Goal: Task Accomplishment & Management: Complete application form

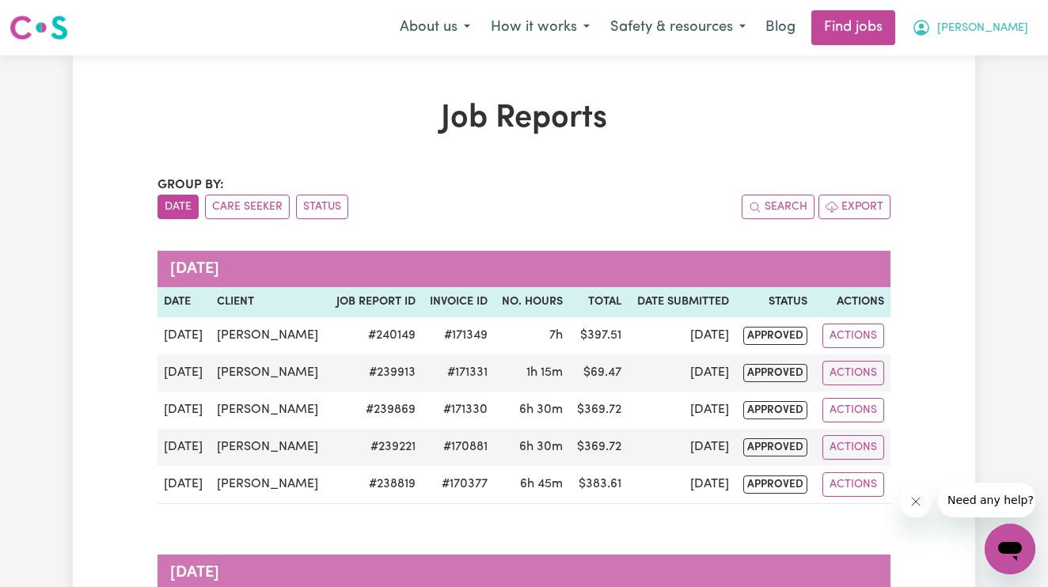
click at [1032, 40] on button "[PERSON_NAME]" at bounding box center [970, 27] width 137 height 33
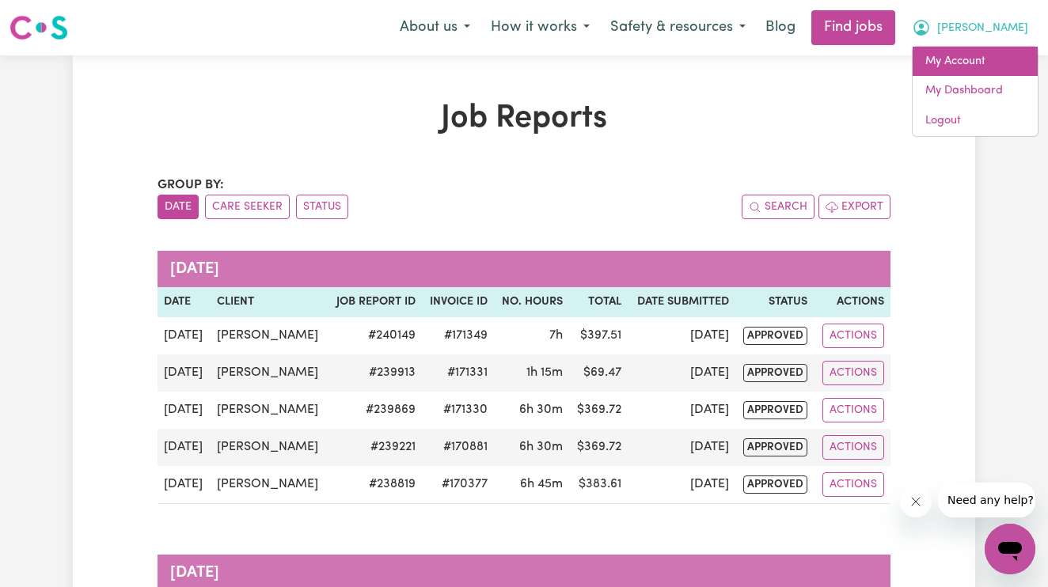
click at [968, 56] on link "My Account" at bounding box center [975, 62] width 125 height 30
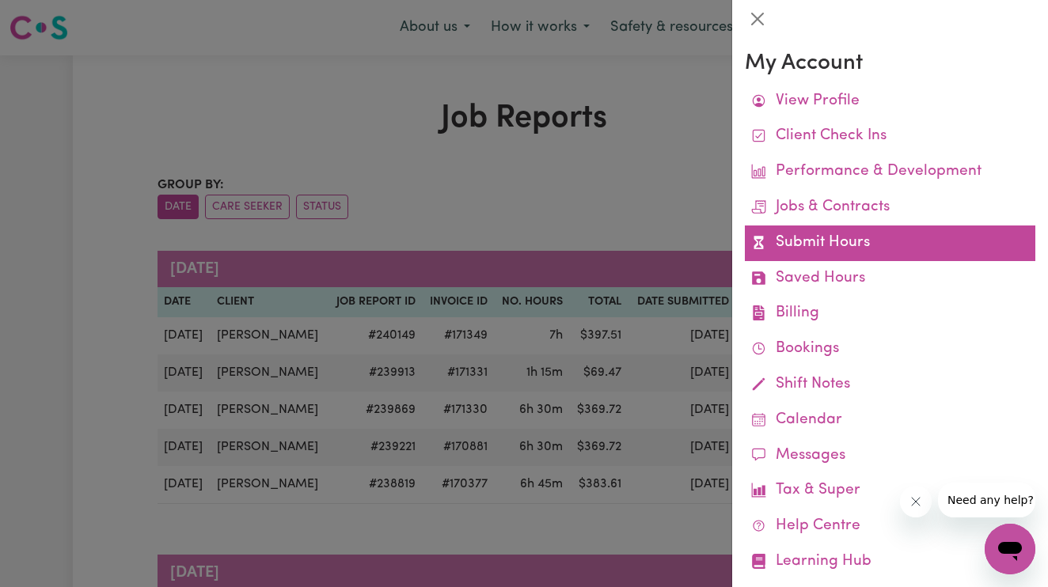
click at [820, 246] on link "Submit Hours" at bounding box center [890, 244] width 291 height 36
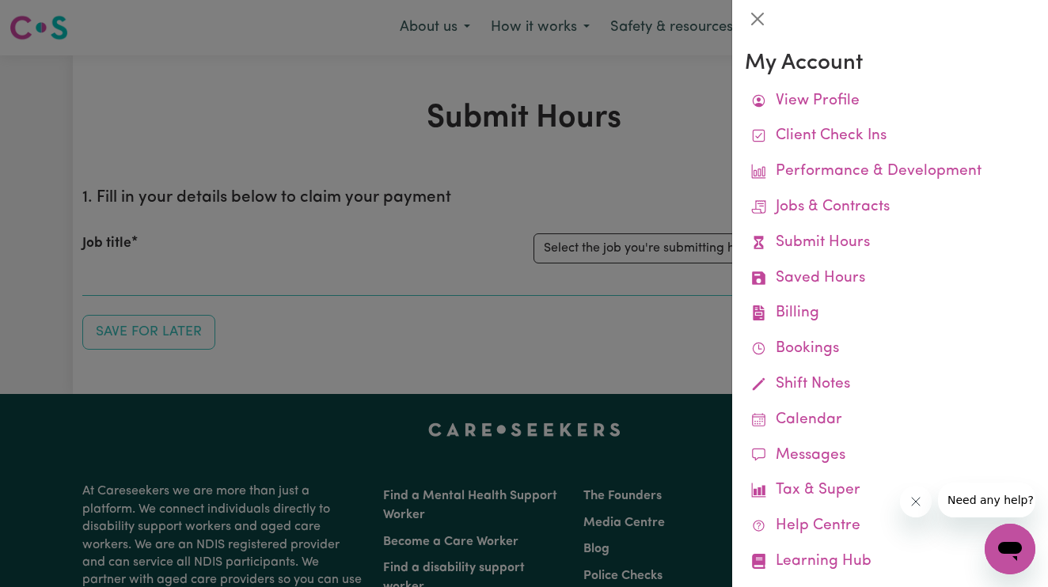
click at [484, 260] on div at bounding box center [524, 293] width 1048 height 587
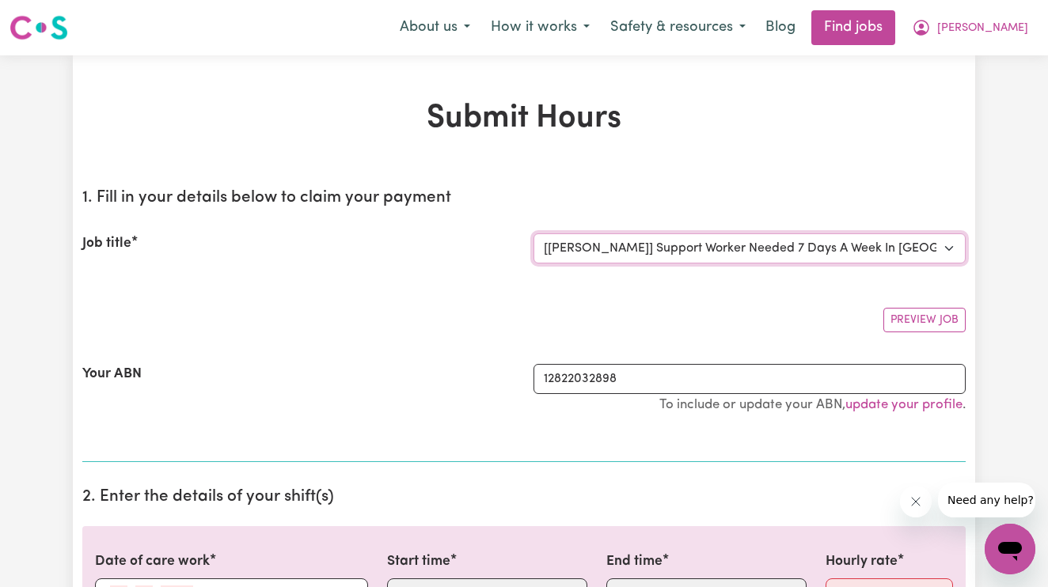
select select "0"
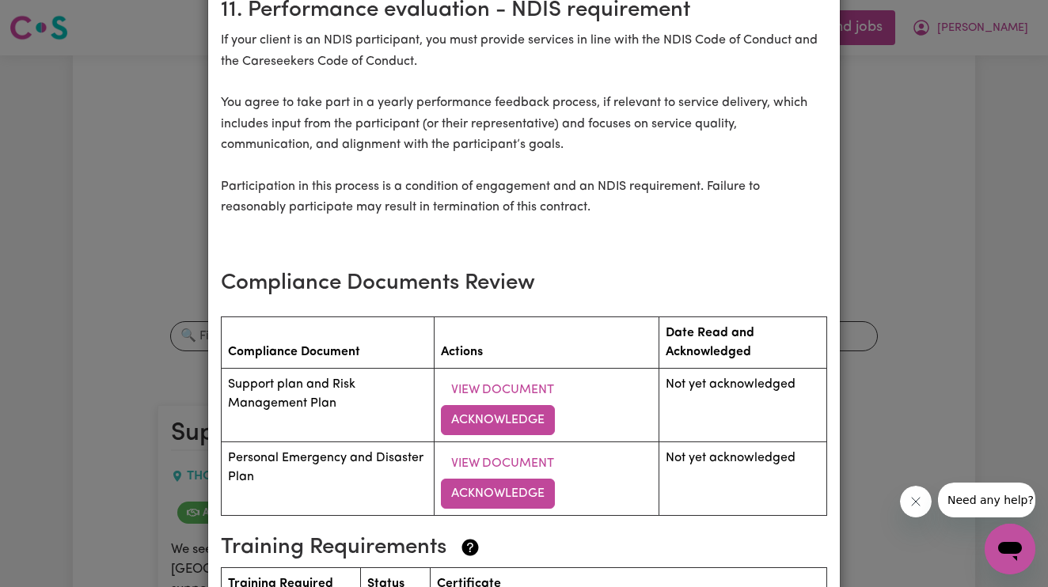
scroll to position [2066, 0]
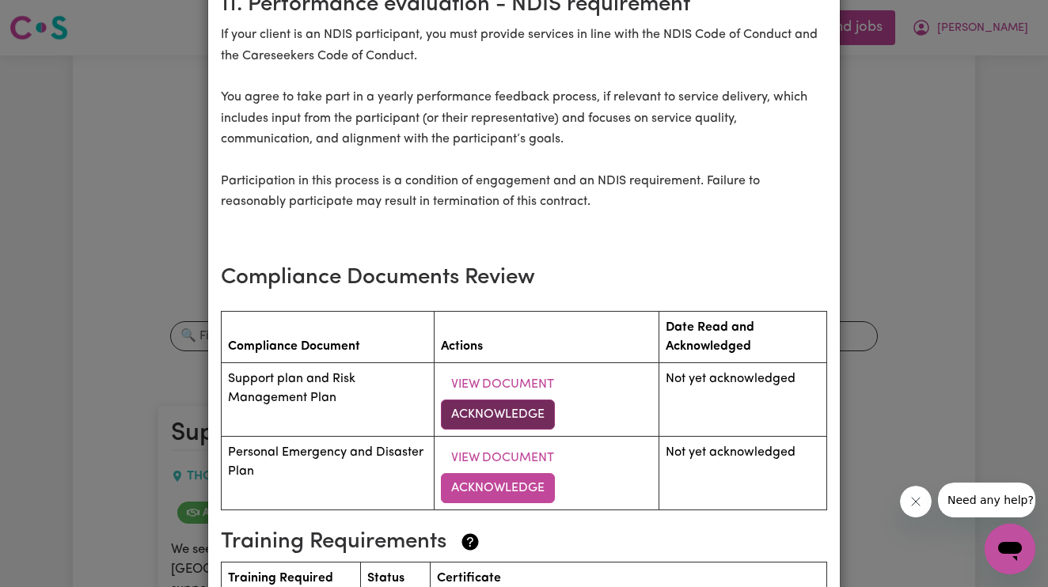
click at [489, 400] on button "Acknowledge" at bounding box center [498, 415] width 114 height 30
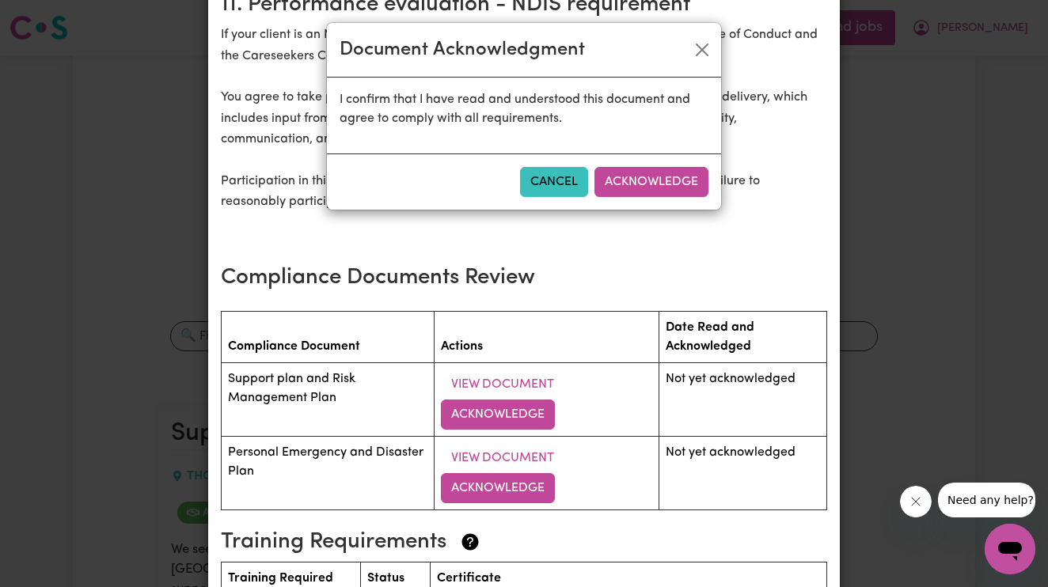
click at [564, 278] on div "Document Acknowledgment I confirm that I have read and understood this document…" at bounding box center [524, 293] width 1048 height 587
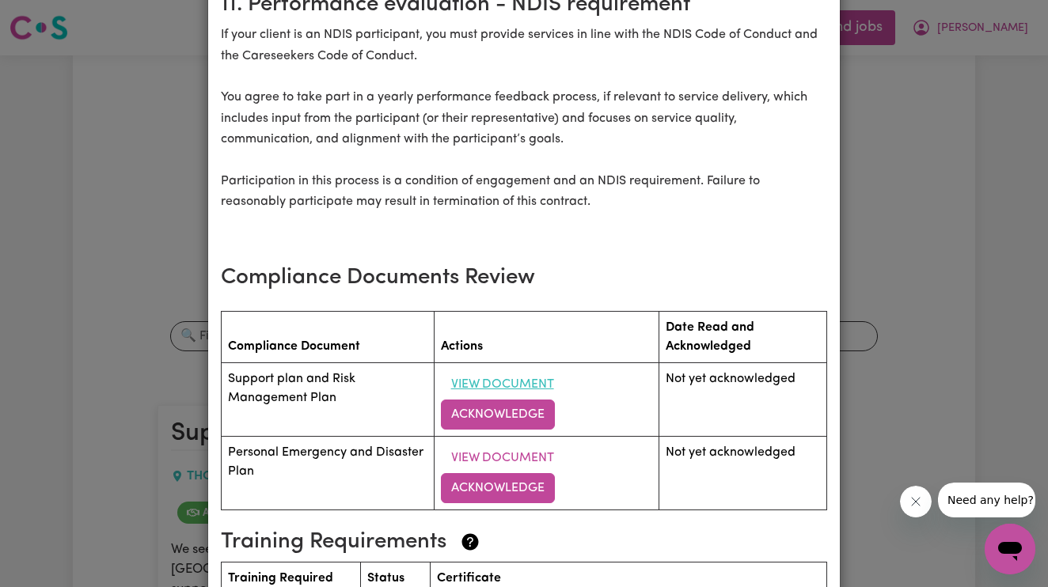
click at [519, 370] on button "View Document" at bounding box center [502, 385] width 123 height 30
click at [522, 400] on button "Acknowledge" at bounding box center [498, 415] width 114 height 30
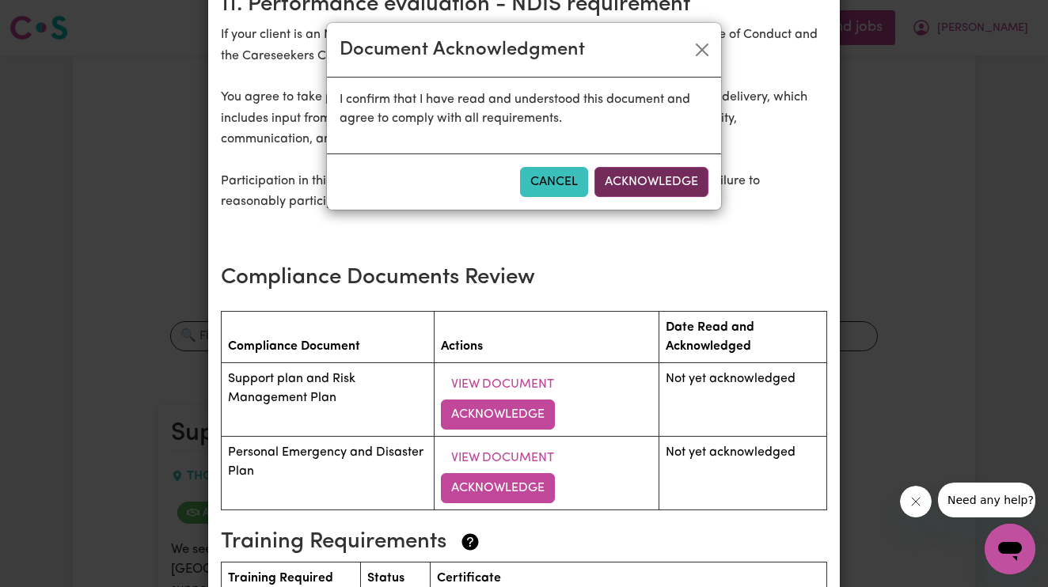
click at [677, 169] on button "Acknowledge" at bounding box center [651, 182] width 114 height 30
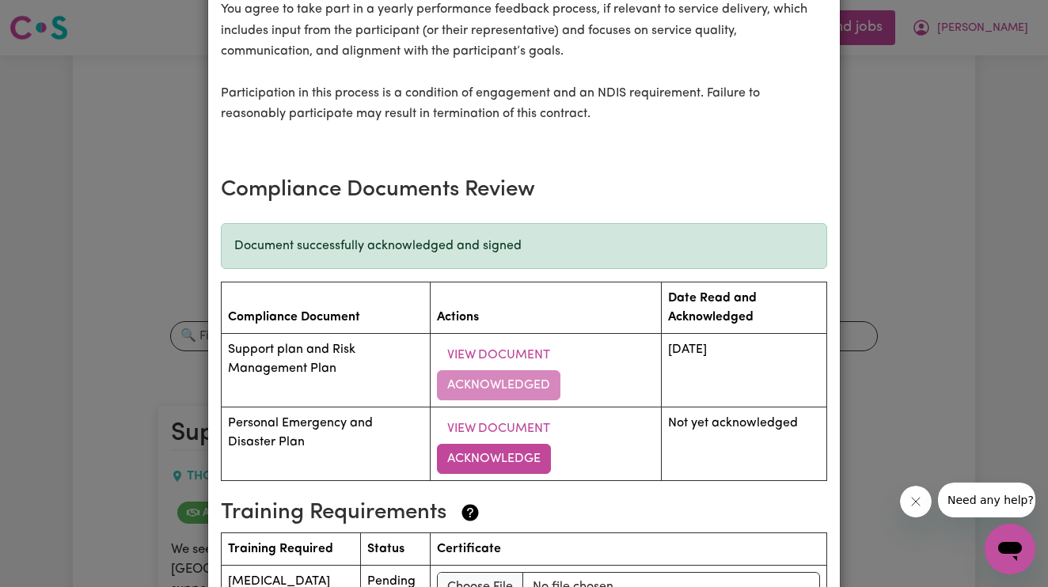
scroll to position [2191, 0]
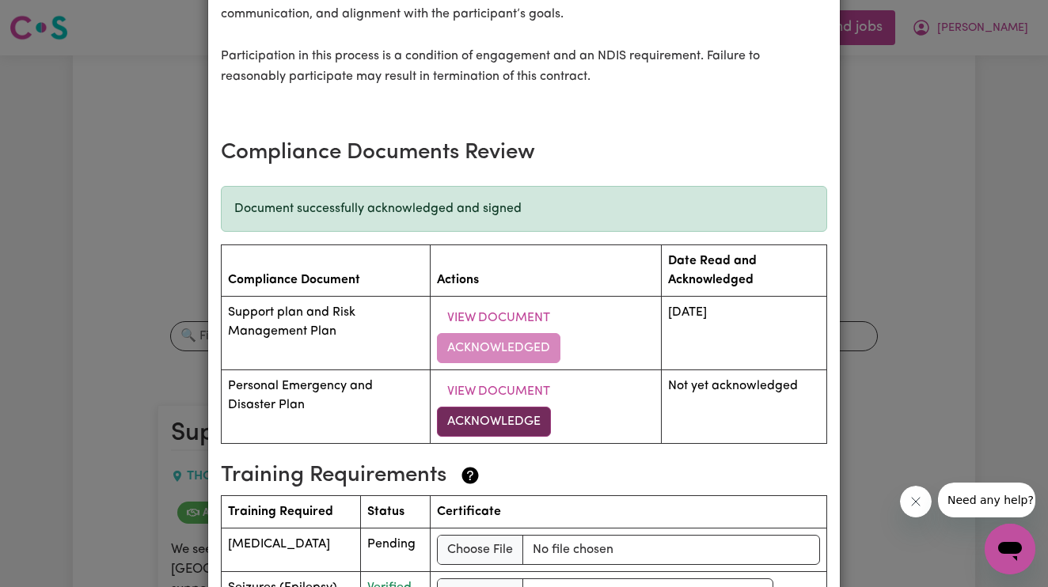
click at [530, 407] on button "Acknowledge" at bounding box center [494, 422] width 114 height 30
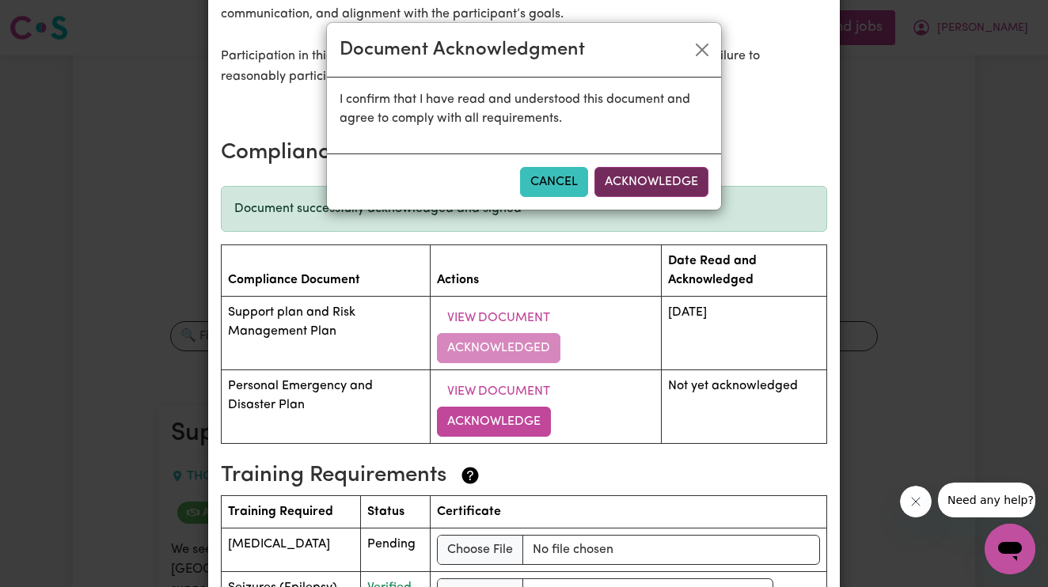
click at [677, 175] on button "Acknowledge" at bounding box center [651, 182] width 114 height 30
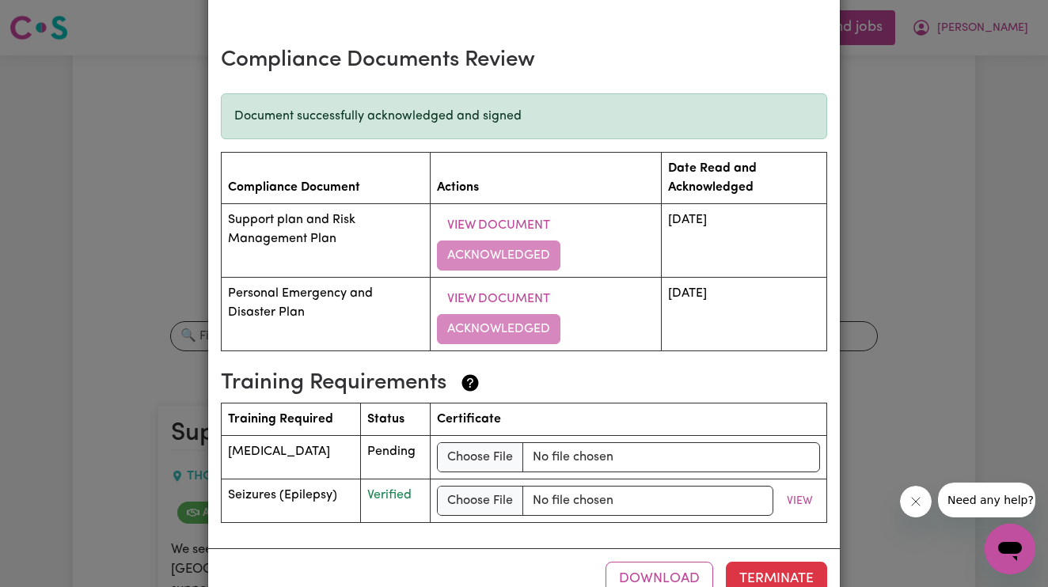
scroll to position [2283, 0]
click at [981, 351] on div "Support Worker Needed 7 Days A Week In [GEOGRAPHIC_DATA], [GEOGRAPHIC_DATA] [DE…" at bounding box center [524, 293] width 1048 height 587
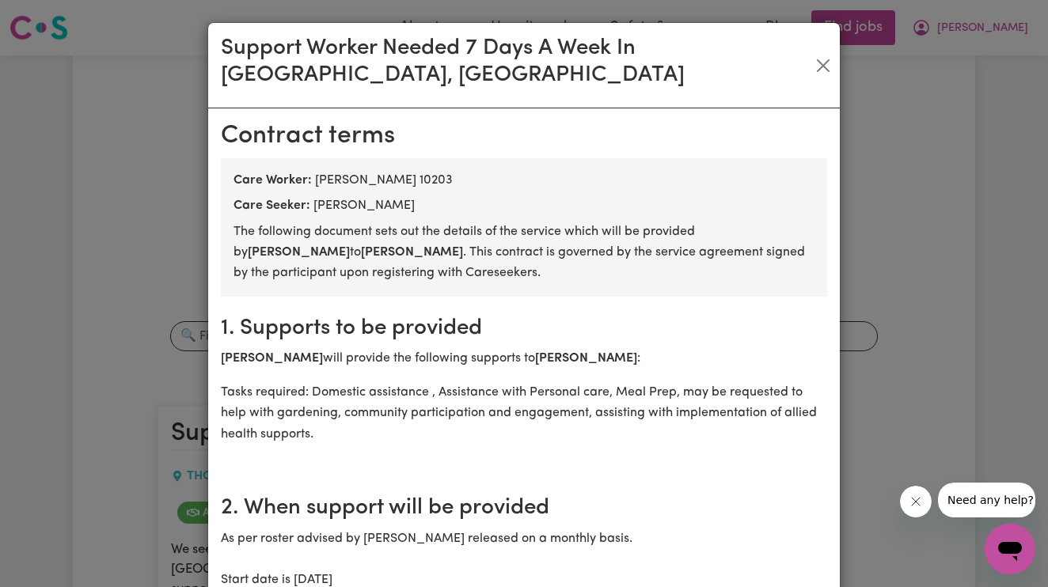
scroll to position [0, 0]
click at [822, 53] on button "Close" at bounding box center [822, 65] width 21 height 25
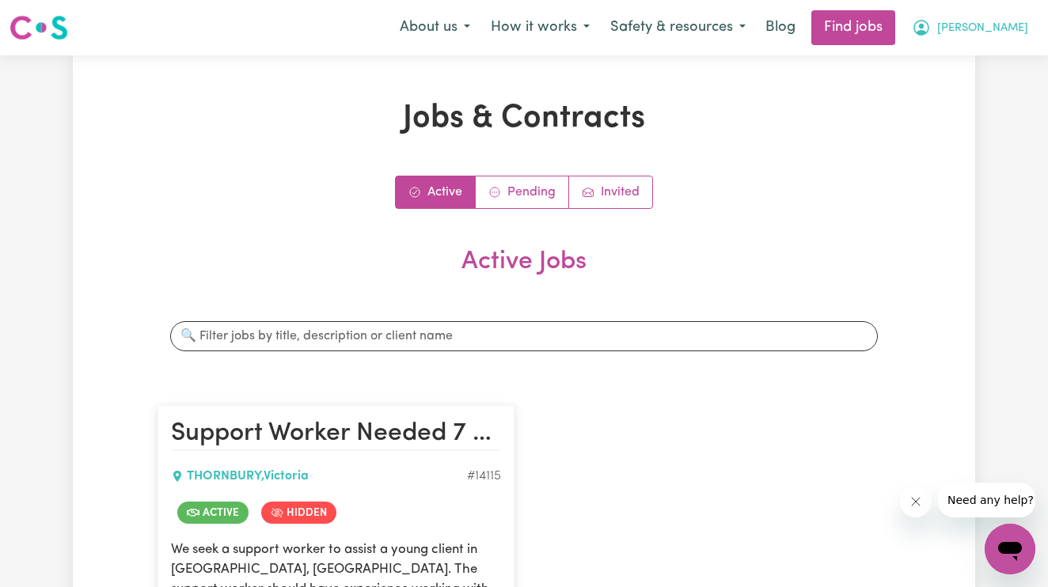
click at [931, 19] on icon "My Account" at bounding box center [921, 27] width 19 height 19
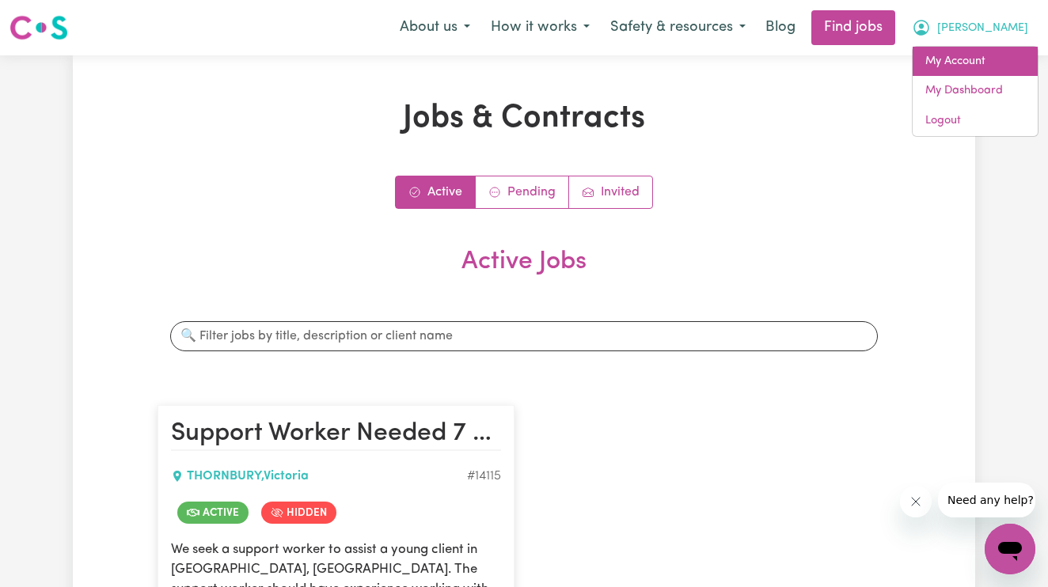
click at [982, 54] on link "My Account" at bounding box center [975, 62] width 125 height 30
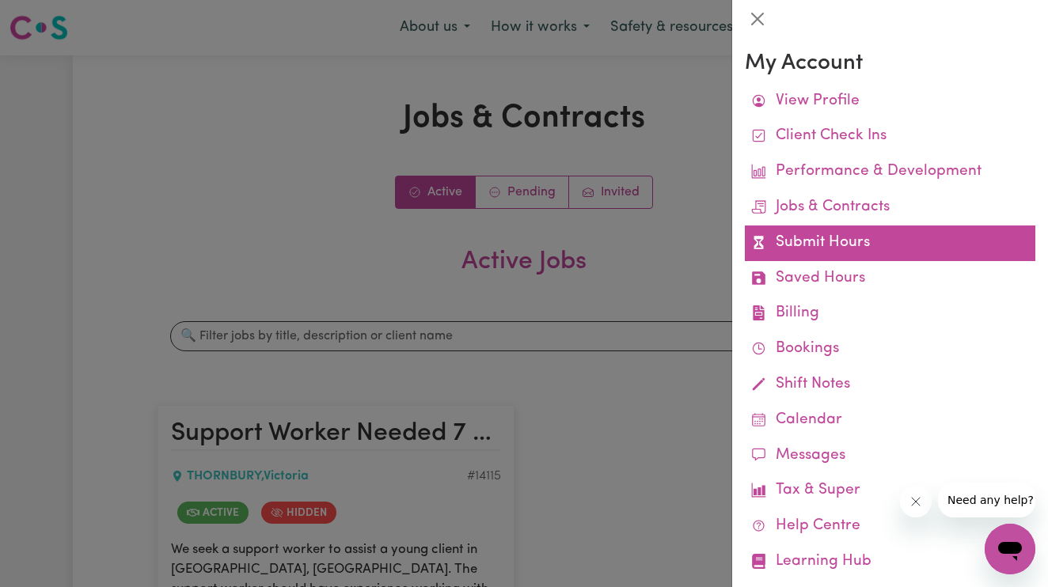
click at [840, 228] on link "Submit Hours" at bounding box center [890, 244] width 291 height 36
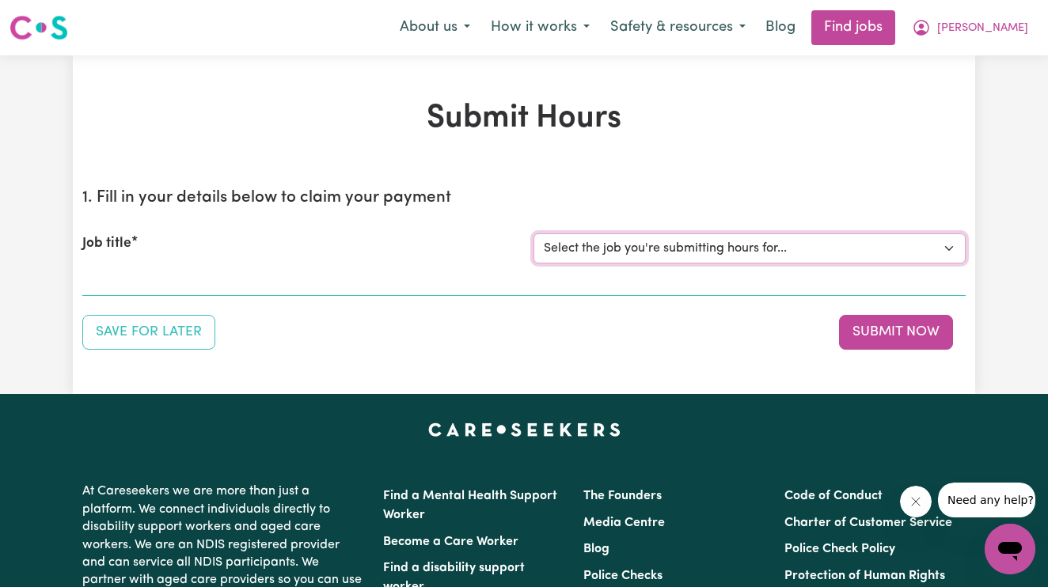
select select "14115"
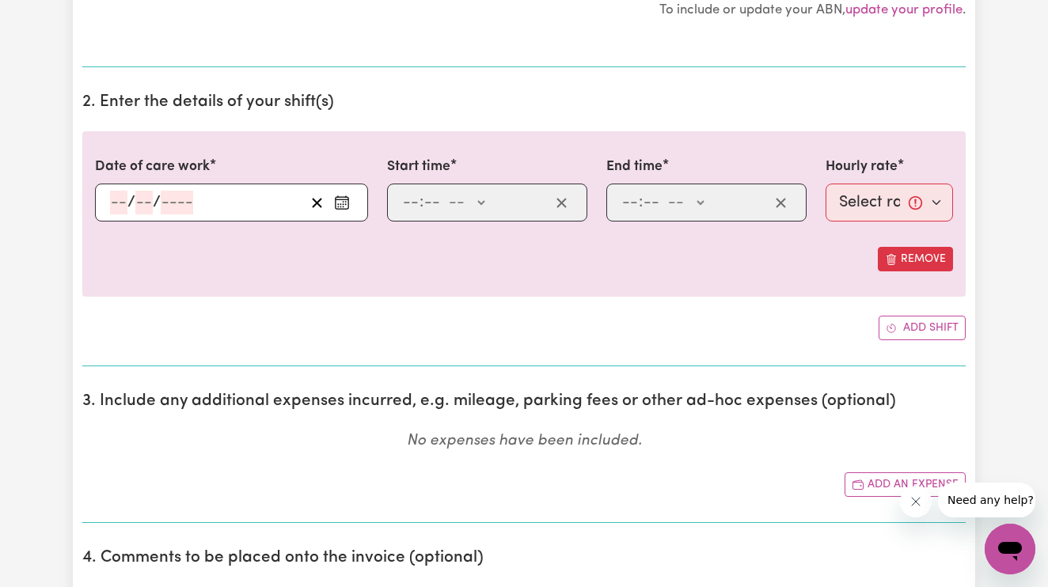
scroll to position [398, 0]
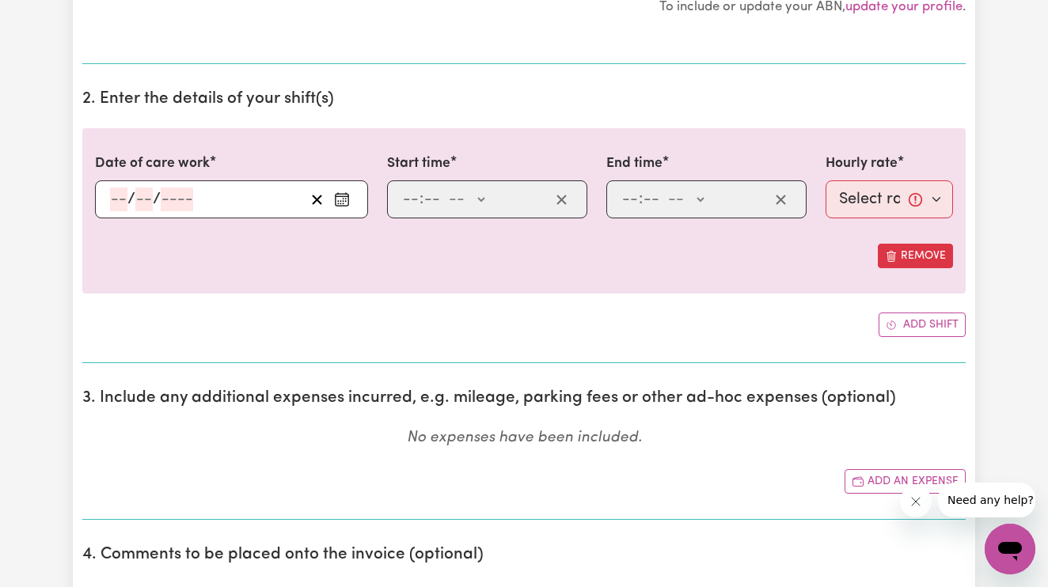
click at [118, 201] on div "/ /" at bounding box center [231, 199] width 273 height 38
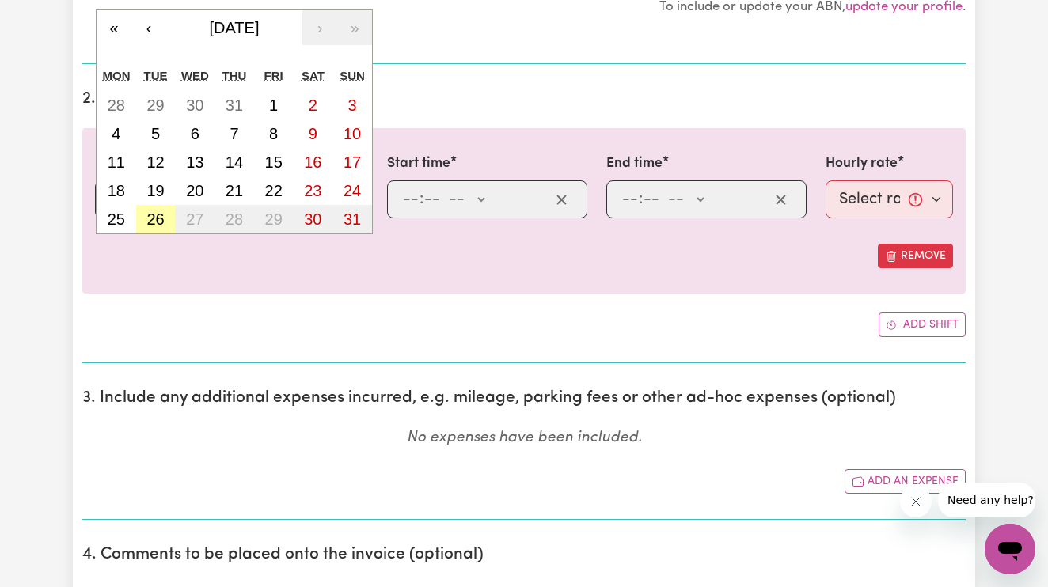
click at [162, 213] on abbr "26" at bounding box center [154, 219] width 17 height 17
type input "[DATE]"
type input "26"
type input "8"
type input "2025"
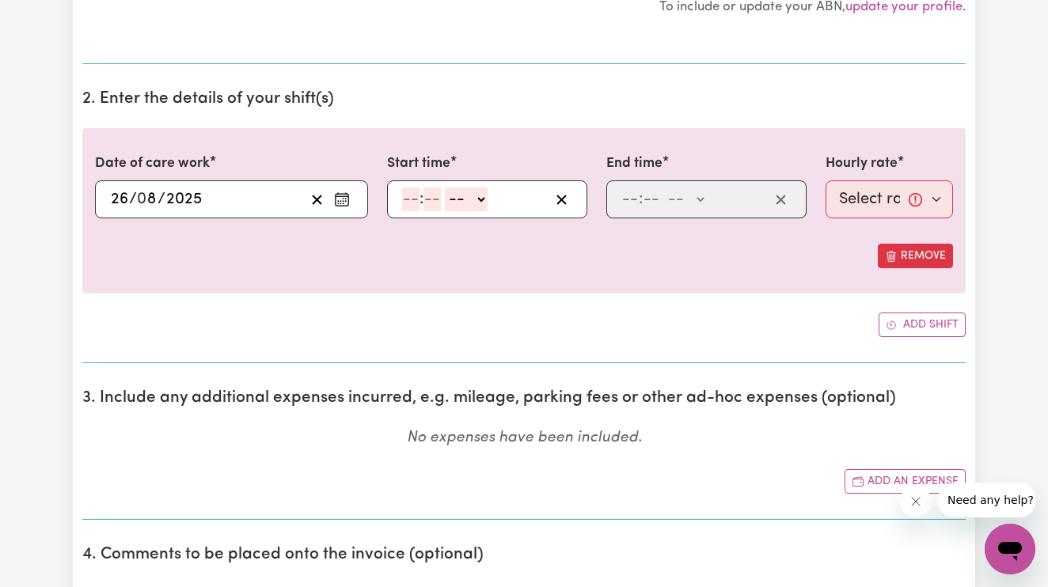
click at [409, 196] on input "number" at bounding box center [410, 200] width 17 height 24
type input "3"
type input "00"
select select "pm"
type input "15:00"
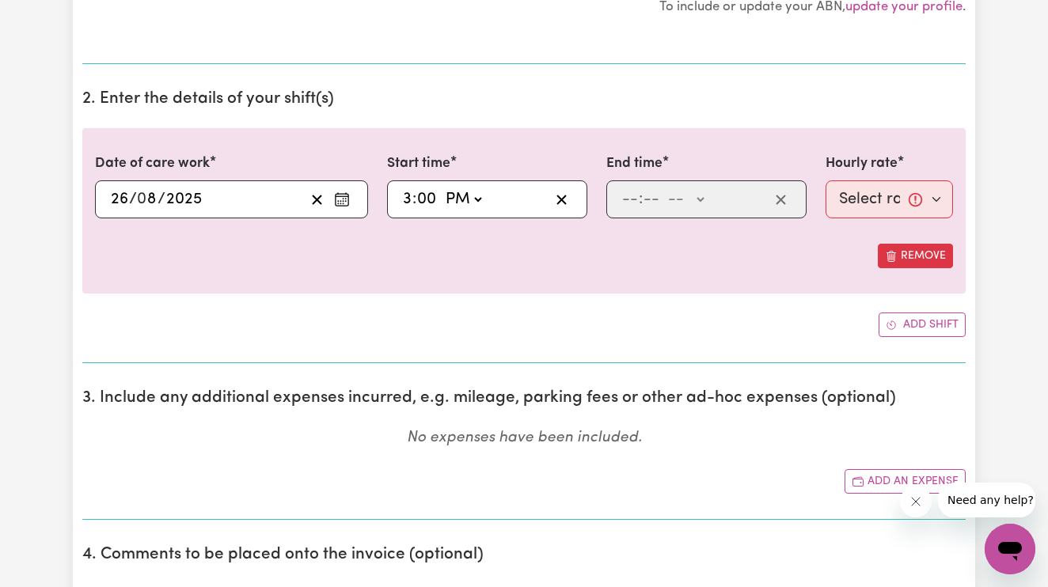
type input "0"
click at [632, 190] on input "number" at bounding box center [629, 200] width 17 height 24
type input "8"
type input "9"
type input "00"
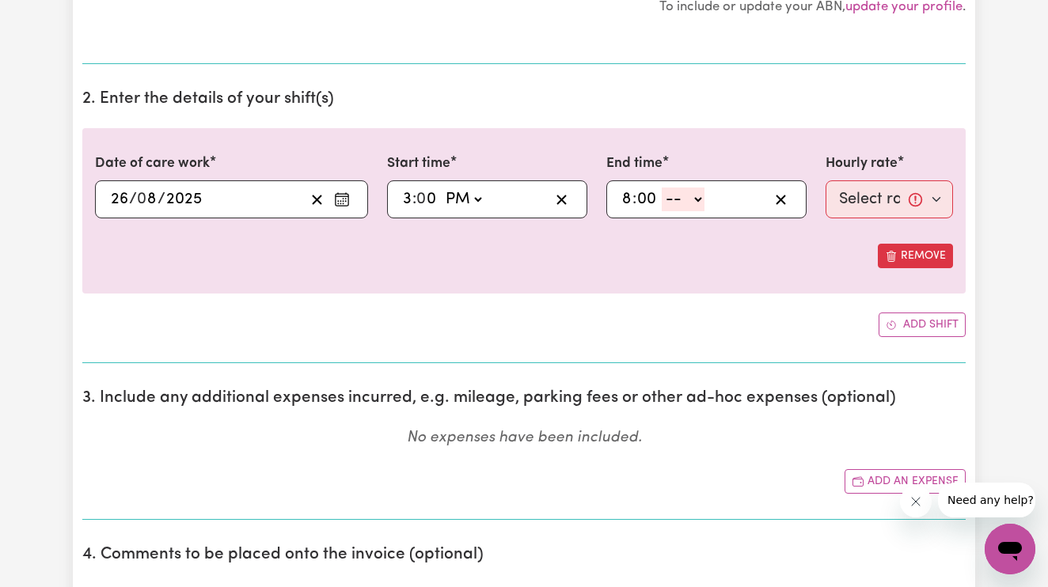
select select "pm"
type input "20:00"
type input "0"
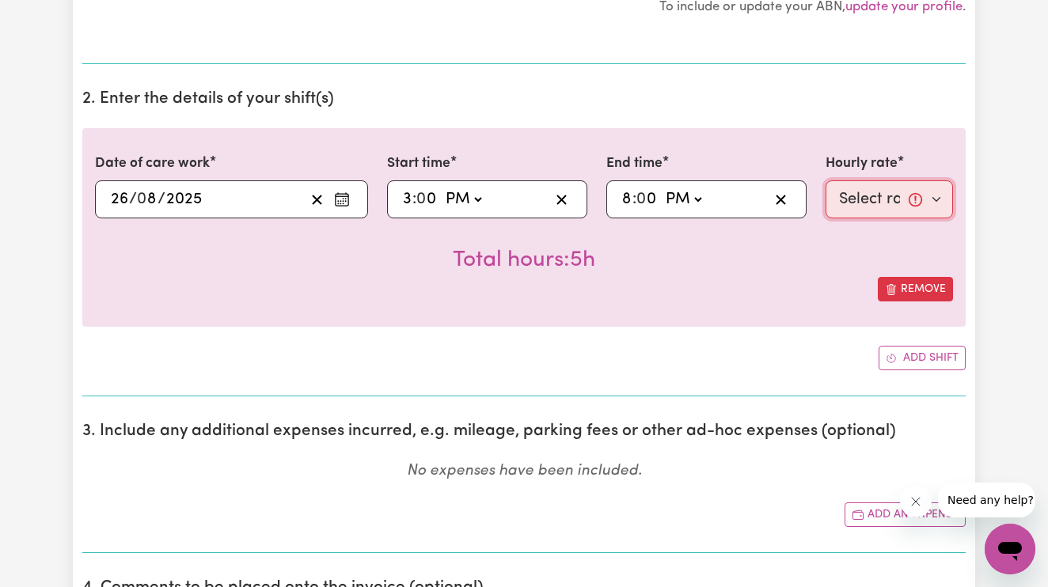
select select "61.07-Weekday"
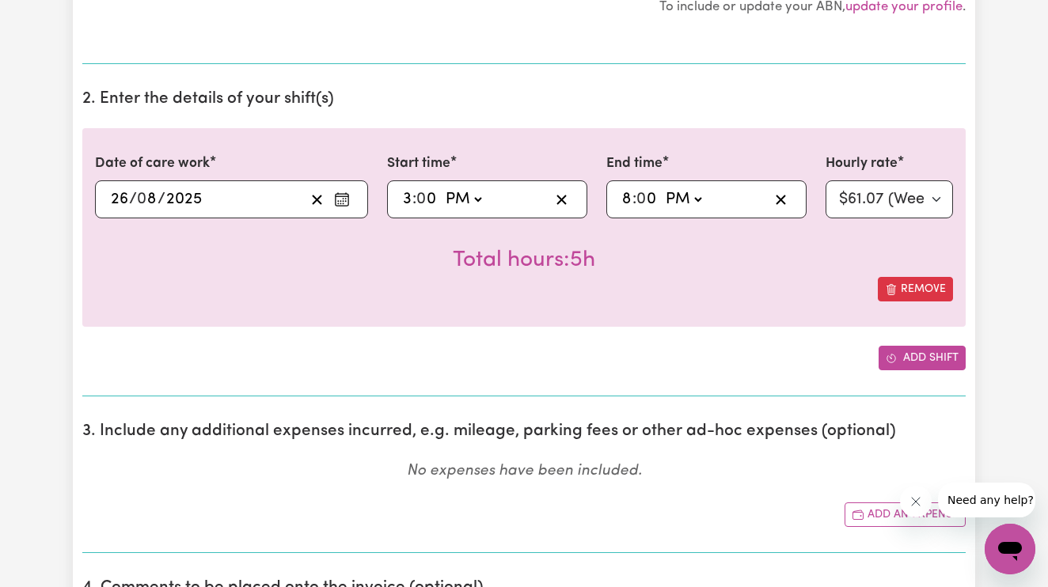
click at [936, 358] on button "Add shift" at bounding box center [922, 358] width 87 height 25
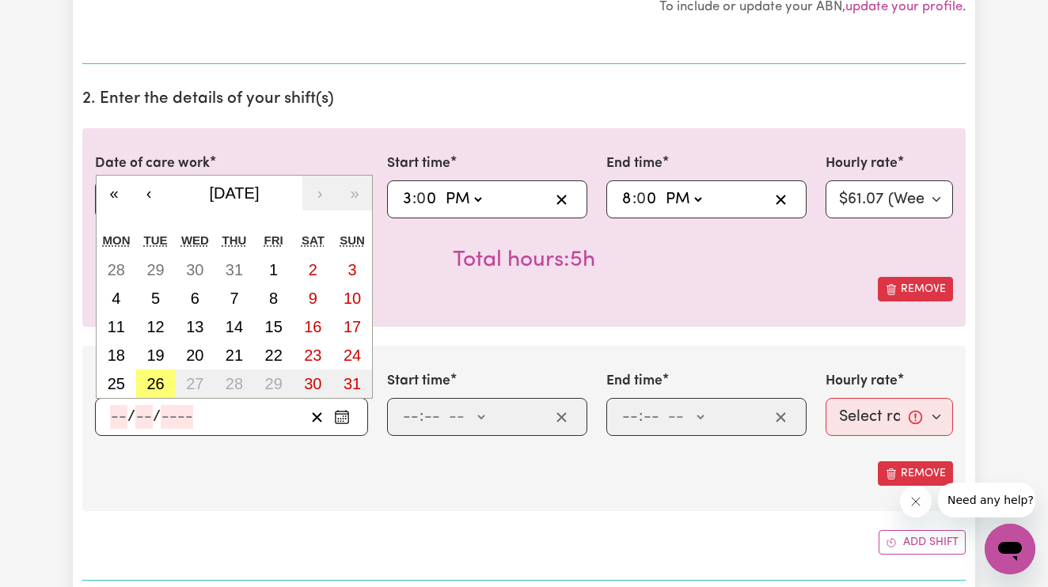
click at [123, 413] on input "number" at bounding box center [118, 417] width 17 height 24
click at [157, 375] on abbr "26" at bounding box center [154, 383] width 17 height 17
type input "[DATE]"
type input "26"
type input "8"
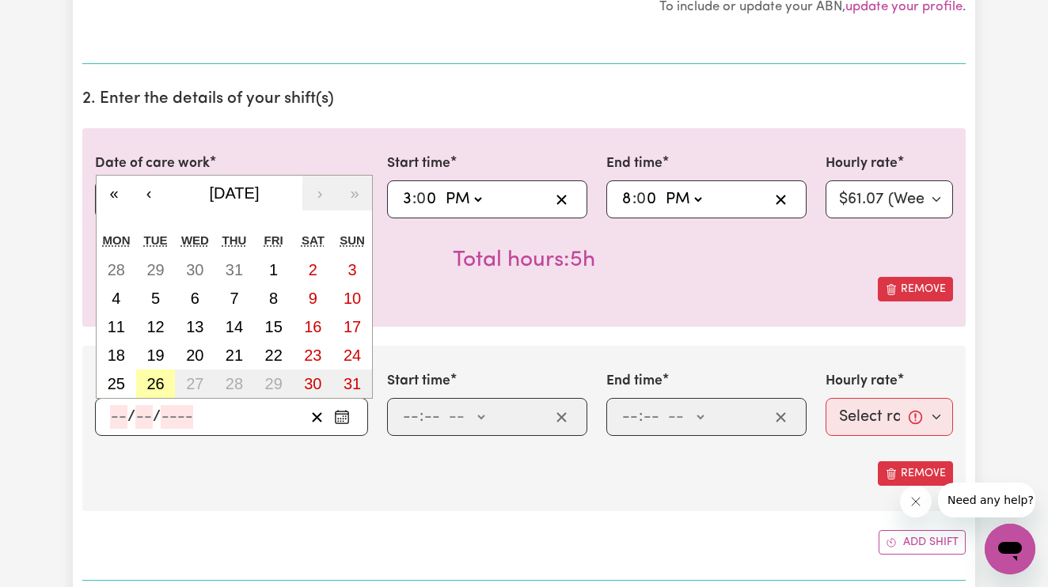
type input "2025"
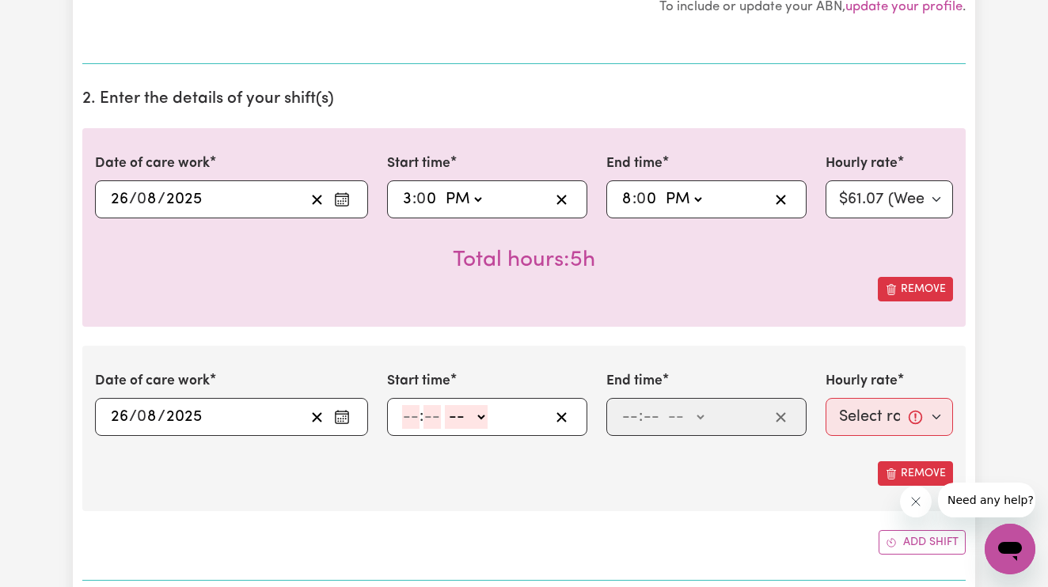
click at [408, 414] on input "number" at bounding box center [410, 417] width 17 height 24
type input "8"
type input "00"
select select "pm"
type input "20:00"
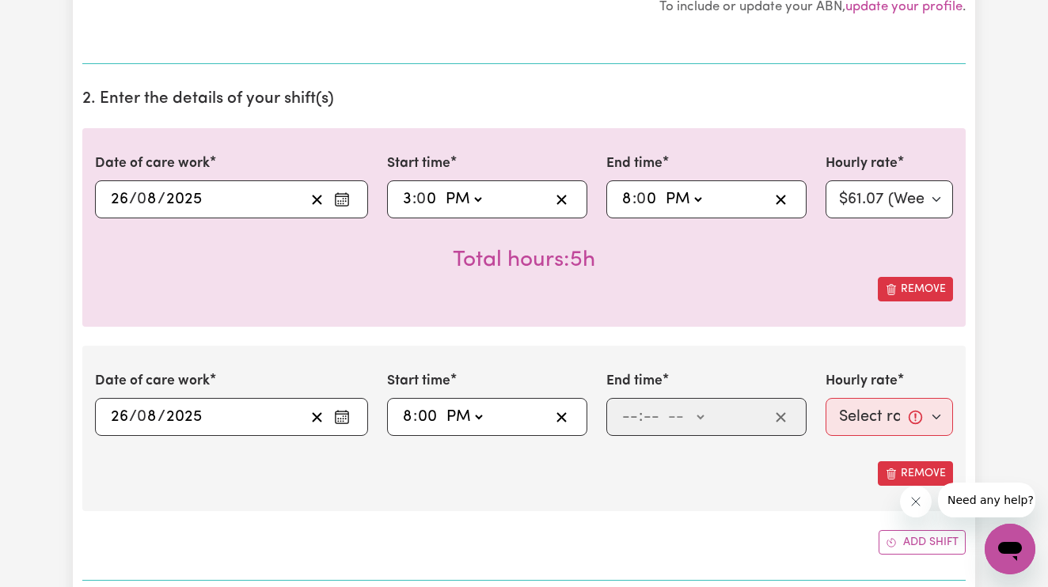
type input "0"
click at [635, 408] on input "number" at bounding box center [629, 417] width 17 height 24
type input "9"
type input "30"
select select "pm"
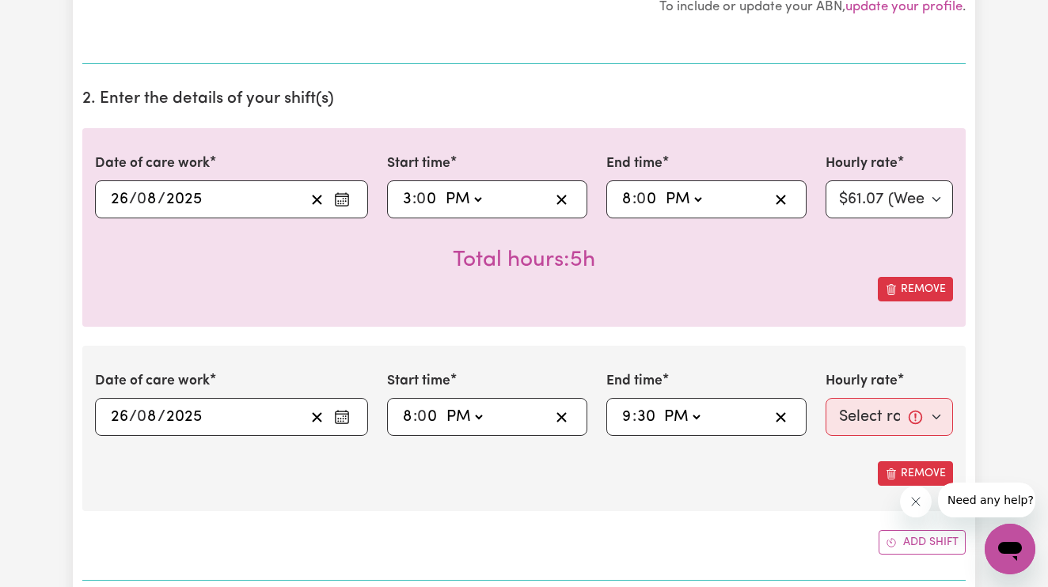
type input "21:30"
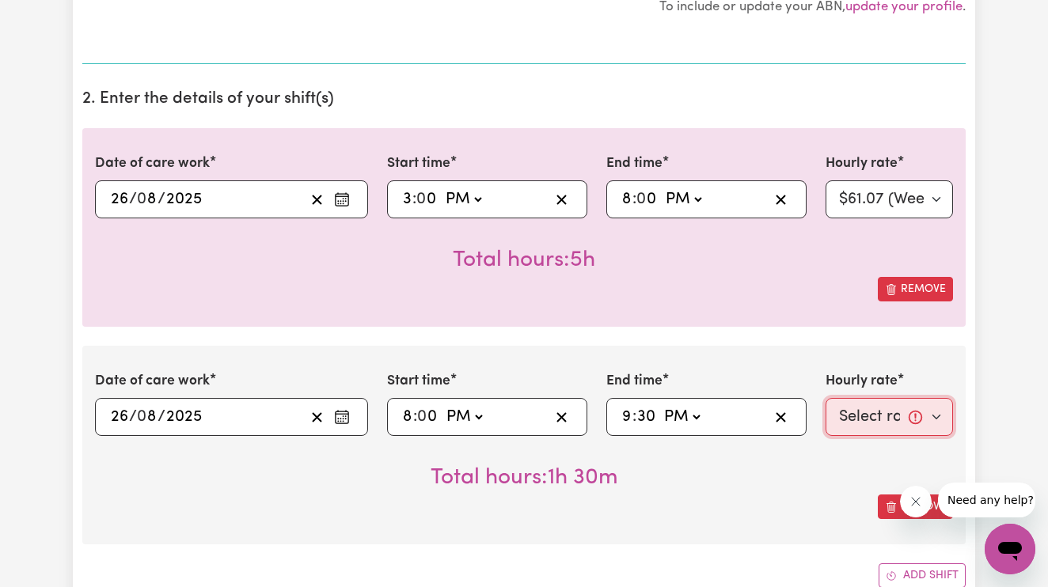
select select "67.29-EveningCare"
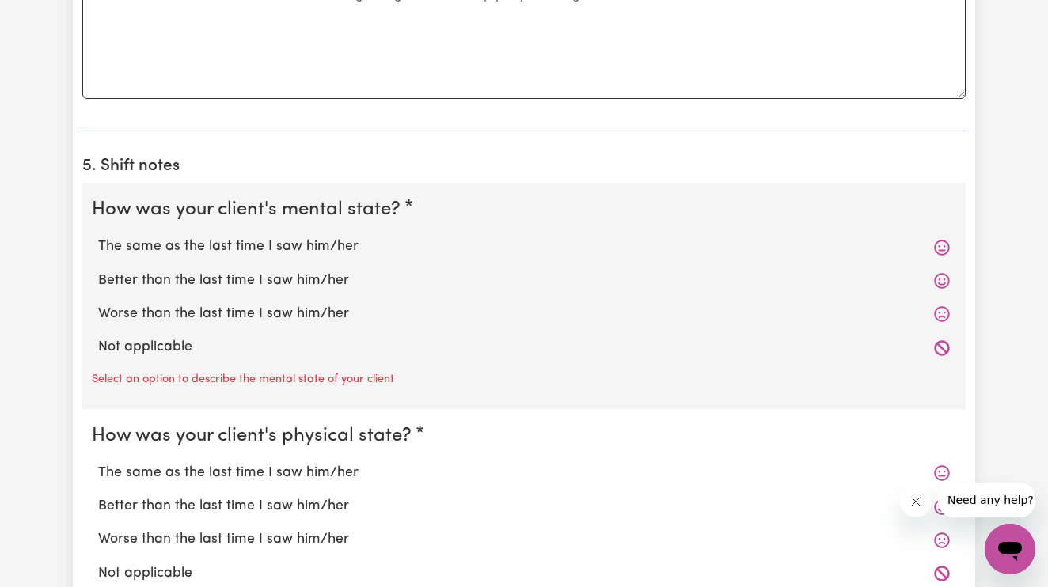
scroll to position [1273, 0]
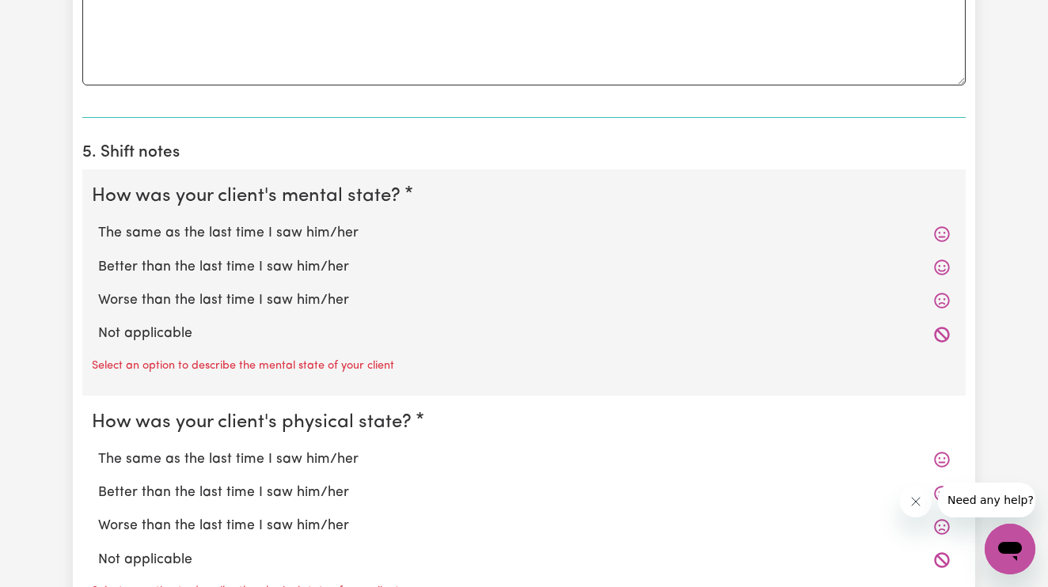
click at [225, 226] on label "The same as the last time I saw him/her" at bounding box center [524, 233] width 852 height 21
click at [98, 223] on input "The same as the last time I saw him/her" at bounding box center [97, 222] width 1 height 1
radio input "true"
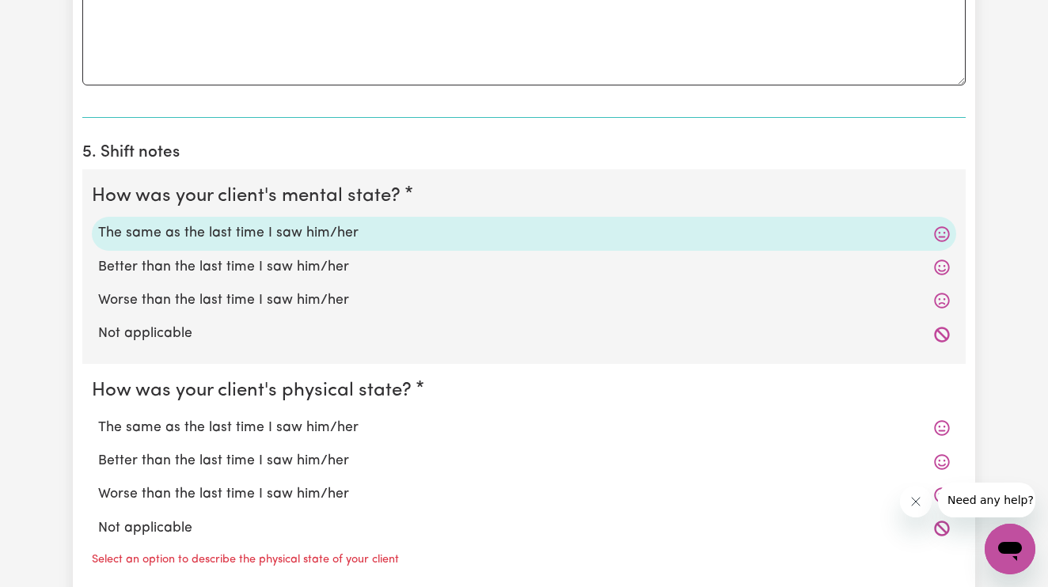
click at [184, 420] on label "The same as the last time I saw him/her" at bounding box center [524, 428] width 852 height 21
click at [98, 418] on input "The same as the last time I saw him/her" at bounding box center [97, 417] width 1 height 1
radio input "true"
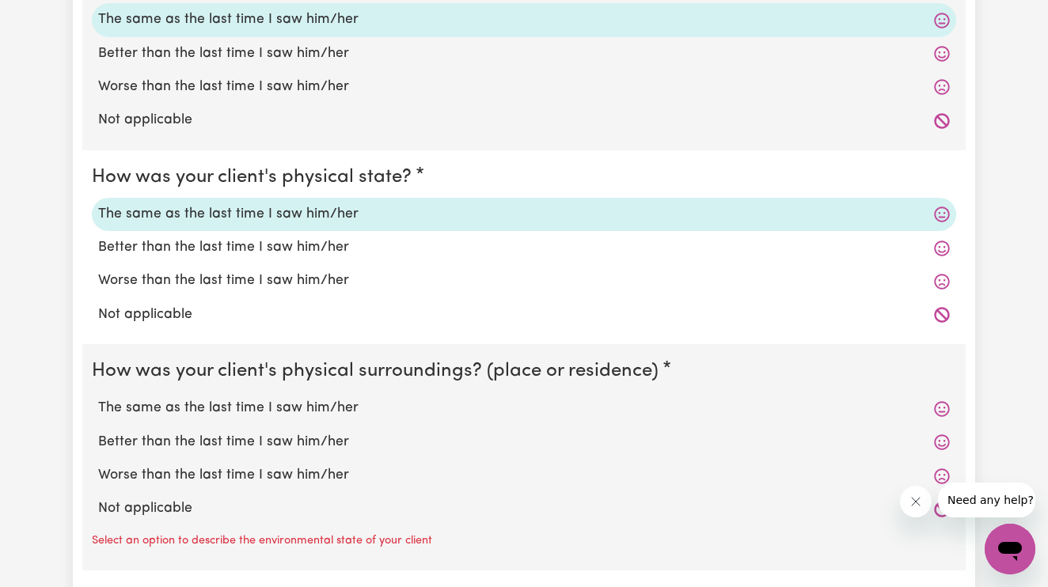
scroll to position [1493, 0]
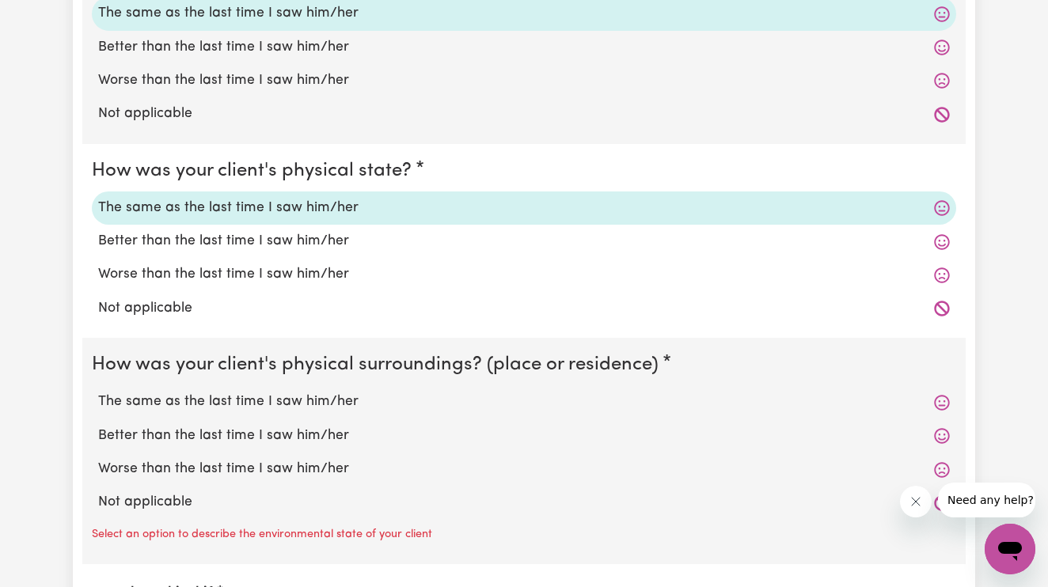
click at [184, 401] on label "The same as the last time I saw him/her" at bounding box center [524, 402] width 852 height 21
click at [98, 392] on input "The same as the last time I saw him/her" at bounding box center [97, 391] width 1 height 1
radio input "true"
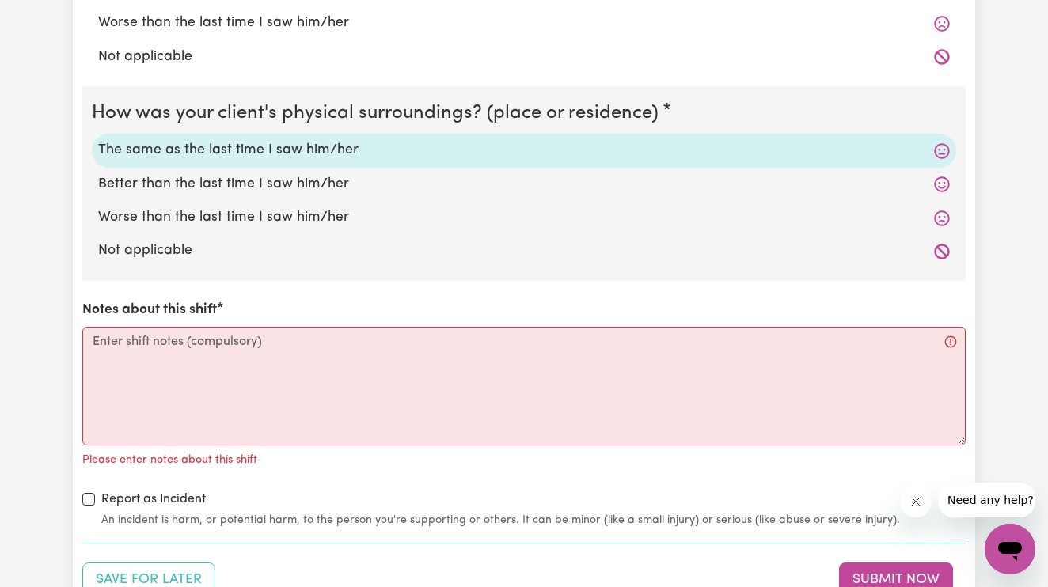
scroll to position [1745, 0]
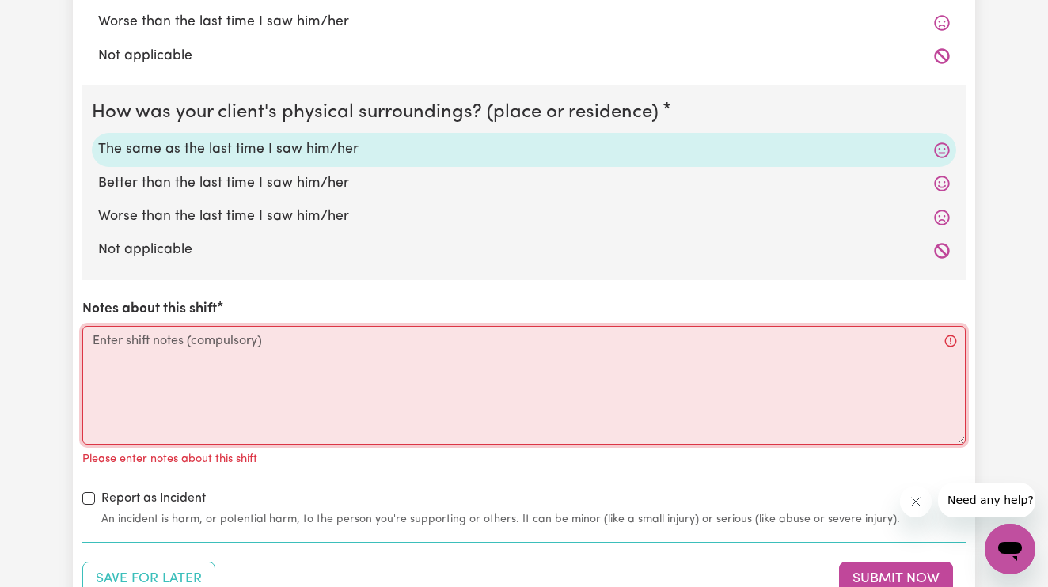
click at [184, 401] on textarea "Notes about this shift" at bounding box center [523, 385] width 883 height 119
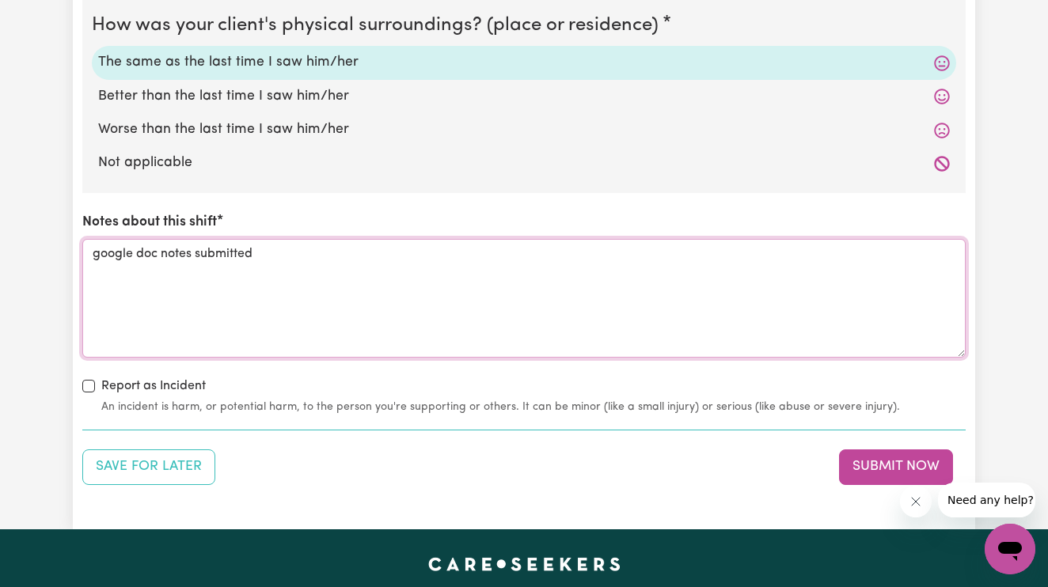
scroll to position [1905, 0]
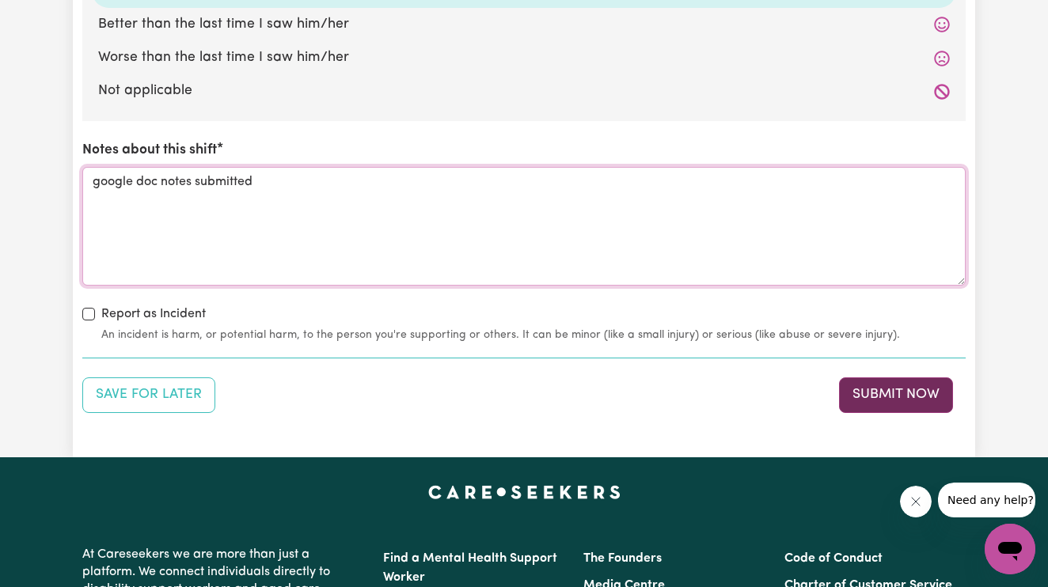
type textarea "google doc notes submitted"
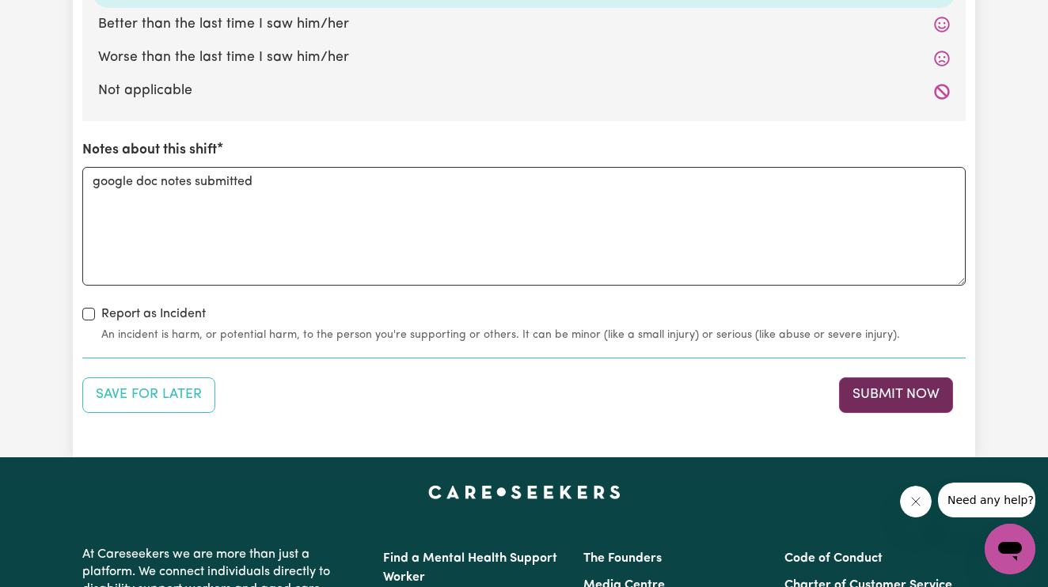
click at [872, 390] on button "Submit Now" at bounding box center [896, 395] width 114 height 35
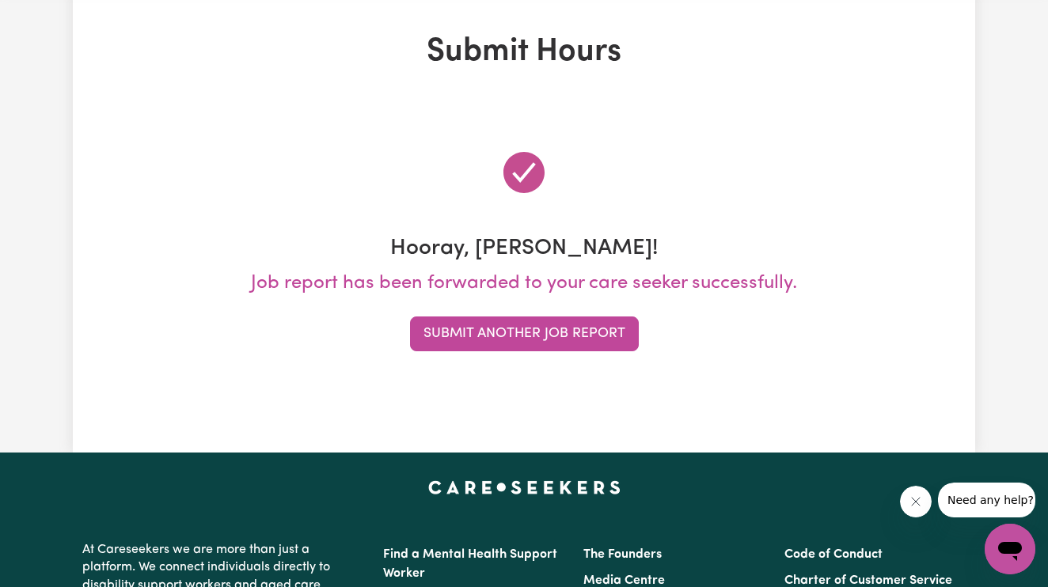
scroll to position [0, 0]
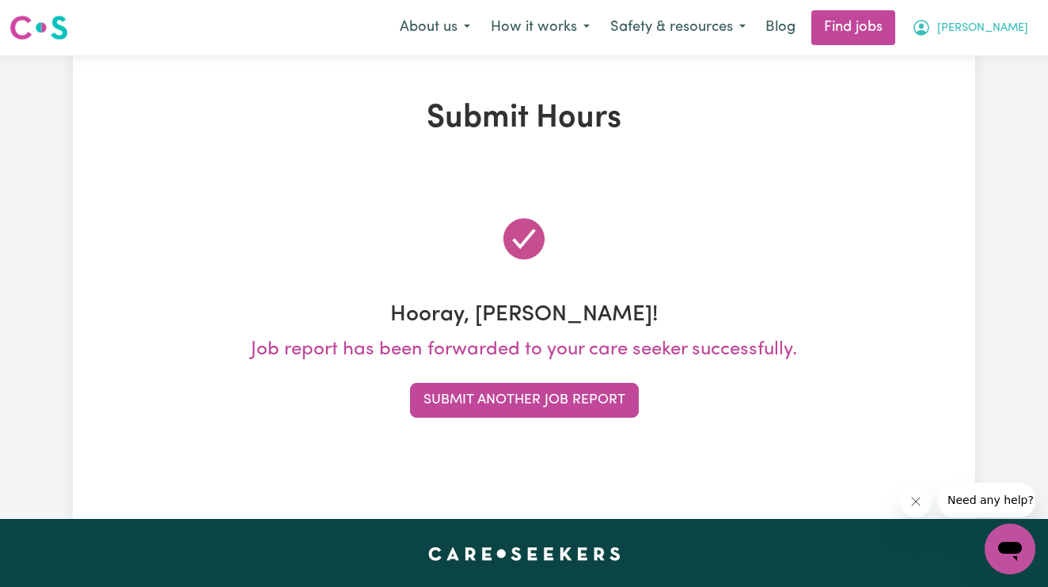
click at [1012, 28] on span "[PERSON_NAME]" at bounding box center [982, 28] width 91 height 17
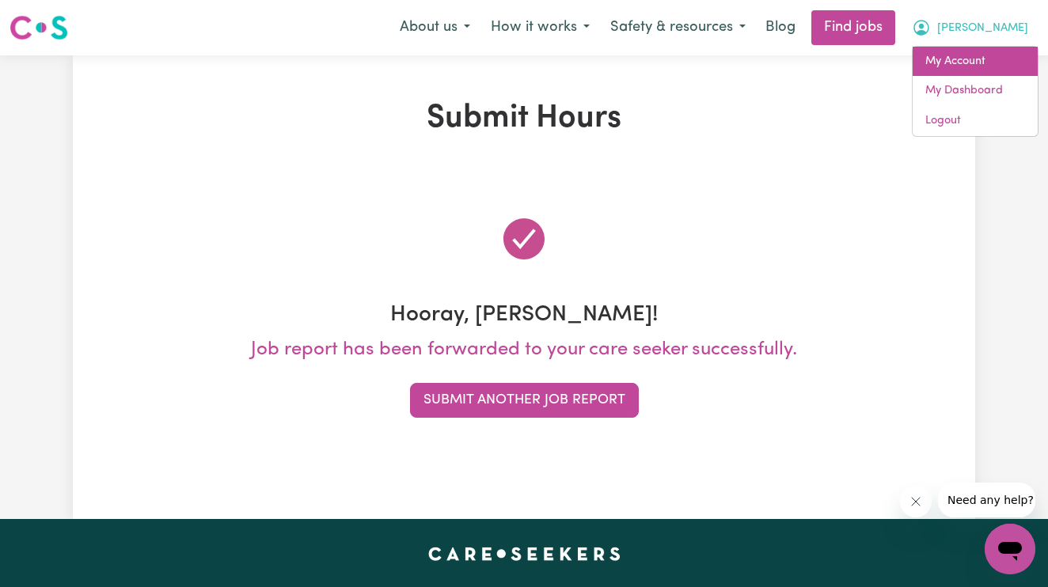
click at [967, 58] on link "My Account" at bounding box center [975, 62] width 125 height 30
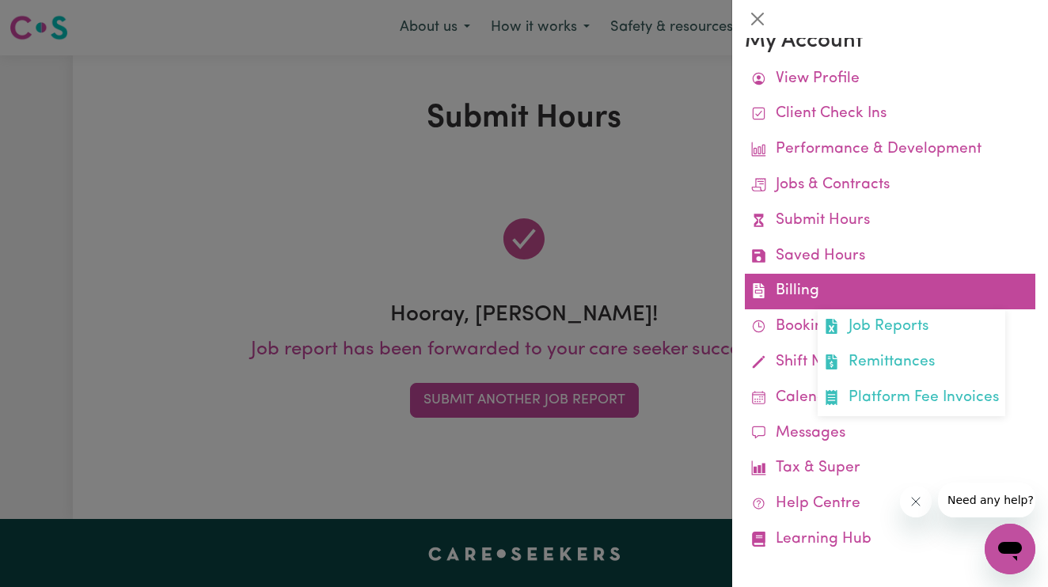
scroll to position [21, 0]
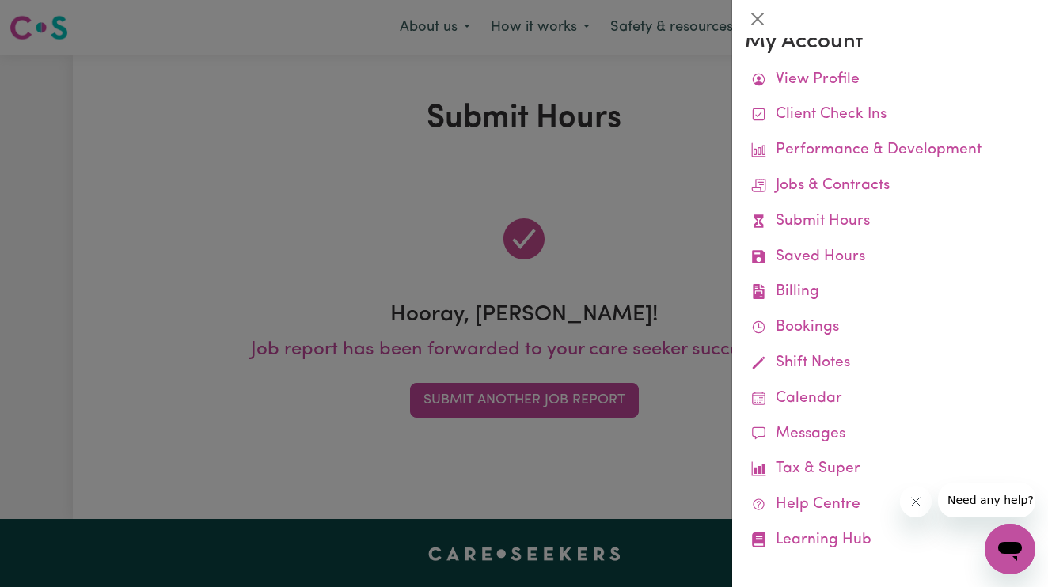
click at [647, 192] on div at bounding box center [524, 293] width 1048 height 587
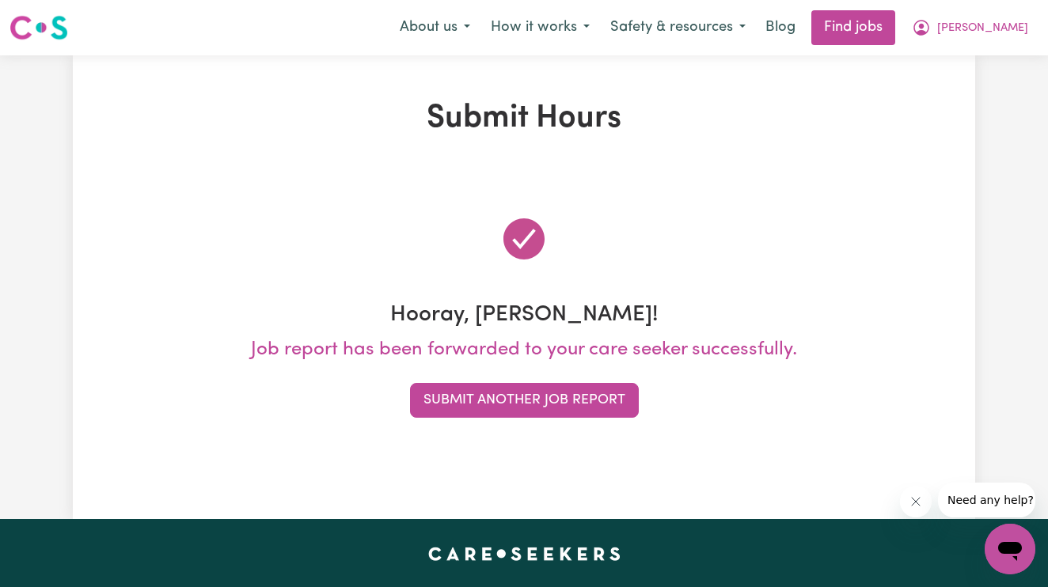
scroll to position [0, 0]
